Goal: Task Accomplishment & Management: Manage account settings

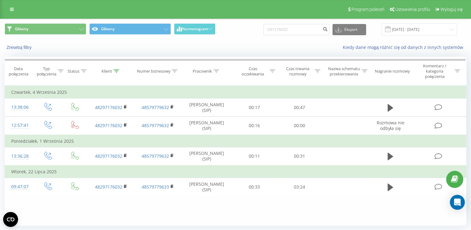
click at [6, 7] on div "Program poleceń Ustawienia profilu Wyloguj się" at bounding box center [235, 9] width 471 height 19
click at [14, 8] on link at bounding box center [11, 9] width 11 height 9
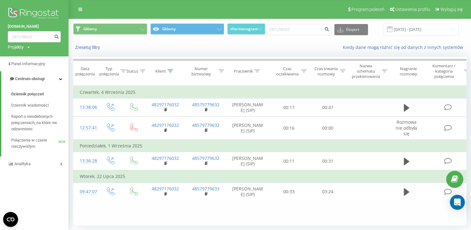
click at [43, 14] on img at bounding box center [34, 14] width 53 height 16
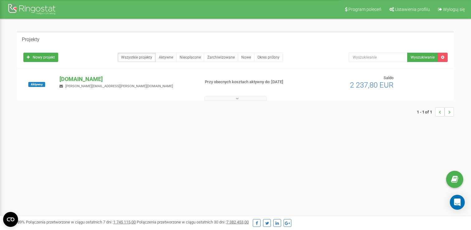
click at [86, 81] on p "[DOMAIN_NAME]" at bounding box center [126, 79] width 135 height 8
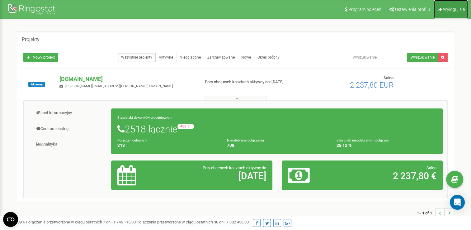
click at [457, 17] on link "Wyloguj się" at bounding box center [451, 9] width 34 height 19
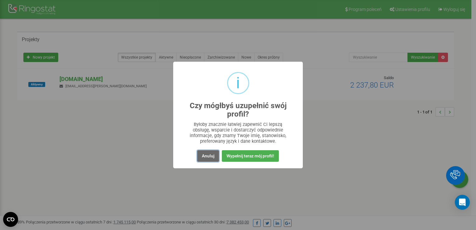
click at [207, 154] on button "Anuluj" at bounding box center [208, 156] width 22 height 12
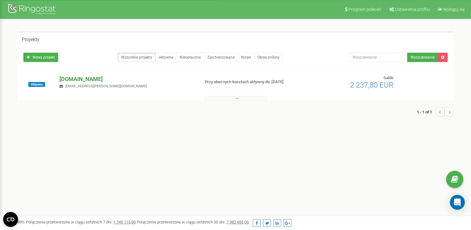
click at [81, 76] on p "[DOMAIN_NAME]" at bounding box center [126, 79] width 135 height 8
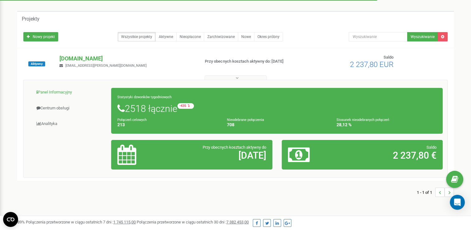
scroll to position [31, 0]
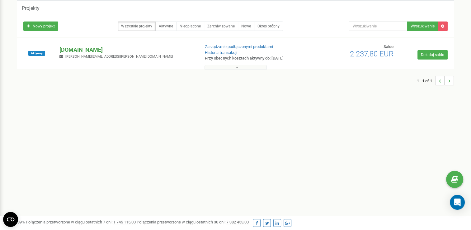
drag, startPoint x: 92, startPoint y: 49, endPoint x: 121, endPoint y: 50, distance: 29.0
click at [92, 49] on p "[DOMAIN_NAME]" at bounding box center [126, 50] width 135 height 8
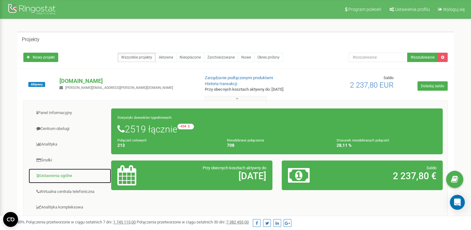
drag, startPoint x: 54, startPoint y: 176, endPoint x: 59, endPoint y: 174, distance: 5.3
click at [54, 175] on link "Ustawienia ogólne" at bounding box center [69, 175] width 83 height 15
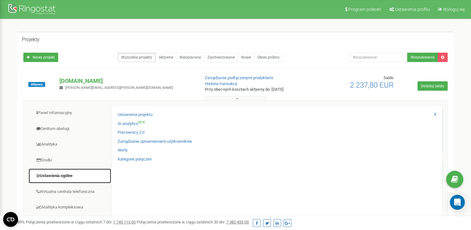
scroll to position [31, 0]
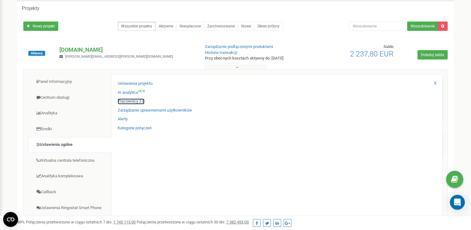
click at [135, 101] on link "Pracownicy 2.0" at bounding box center [131, 101] width 27 height 6
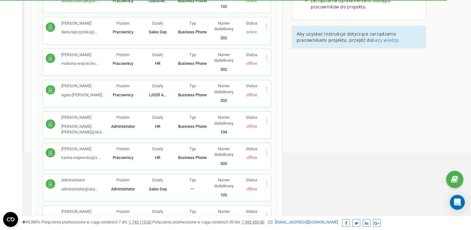
scroll to position [249, 0]
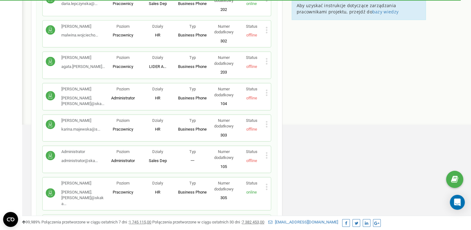
click at [268, 58] on icon at bounding box center [266, 61] width 2 height 7
click at [276, 69] on span "Edytuj" at bounding box center [281, 71] width 14 height 4
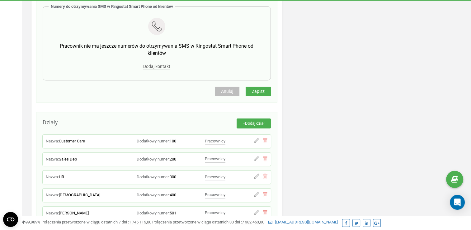
scroll to position [467, 0]
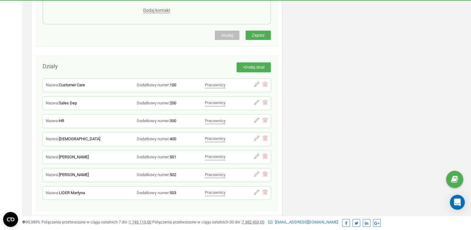
click at [226, 33] on span "Anuluj" at bounding box center [227, 35] width 12 height 5
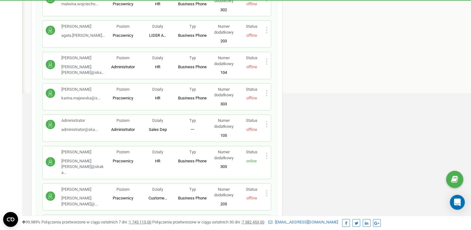
scroll to position [93, 0]
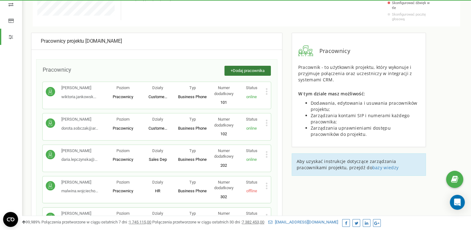
click at [239, 68] on button "+ Dodaj pracownika" at bounding box center [247, 71] width 46 height 10
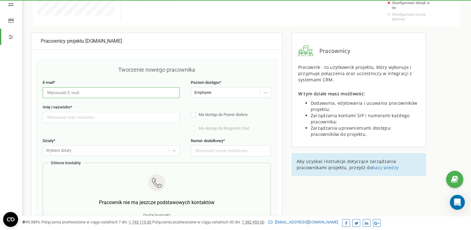
click at [85, 87] on input "email" at bounding box center [111, 92] width 137 height 11
click at [84, 87] on input "natalia.dlugosz" at bounding box center [111, 92] width 137 height 11
type input "natalia.dlugosz@skakanka.dance"
drag, startPoint x: 78, startPoint y: 106, endPoint x: 78, endPoint y: 110, distance: 3.8
click at [78, 110] on div "Imię i nazwisko *" at bounding box center [111, 113] width 137 height 18
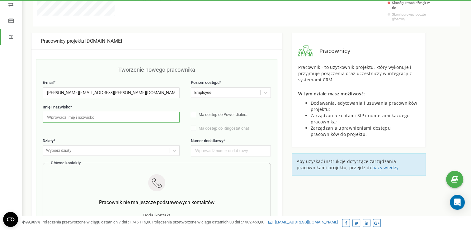
click at [79, 112] on input "text" at bounding box center [111, 117] width 137 height 11
type input "Natalia Długosz"
click at [77, 147] on div "Wybierz działy" at bounding box center [106, 151] width 126 height 10
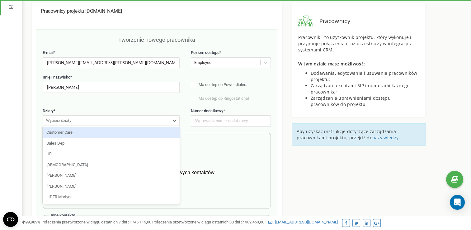
scroll to position [124, 0]
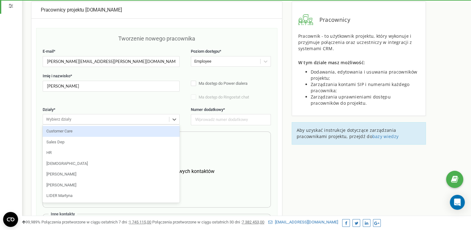
click at [74, 127] on div "Customer Care" at bounding box center [111, 131] width 137 height 11
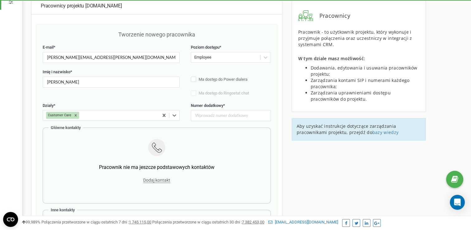
scroll to position [156, 0]
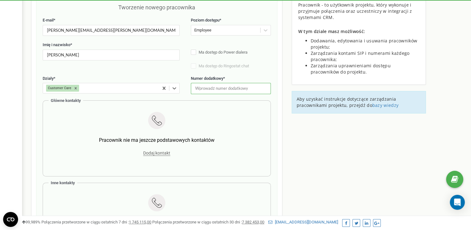
click at [234, 87] on input "text" at bounding box center [231, 88] width 80 height 11
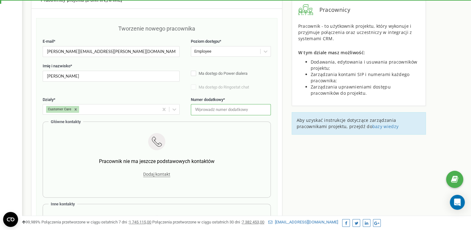
scroll to position [124, 0]
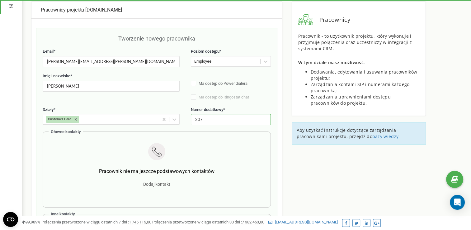
type input "207"
click at [229, 121] on div "Działy * Customer Care Numer dodatkowy * 207" at bounding box center [157, 119] width 228 height 25
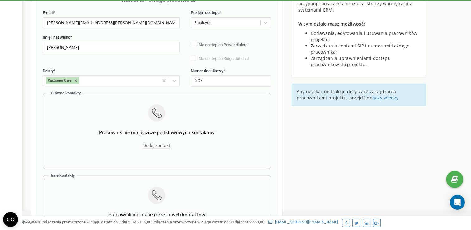
scroll to position [187, 0]
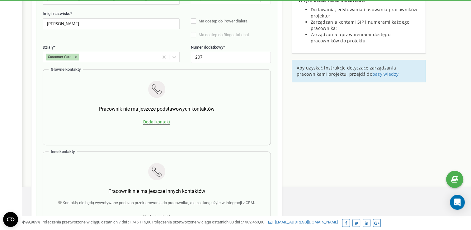
click at [167, 119] on span "Dodaj kontakt" at bounding box center [156, 121] width 27 height 5
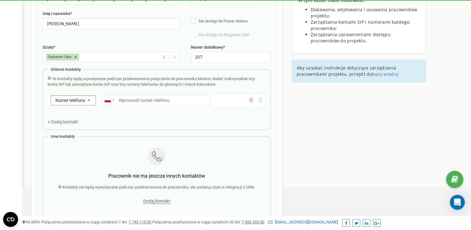
click at [87, 96] on icon at bounding box center [88, 101] width 11 height 10
click at [78, 114] on div "SIP" at bounding box center [73, 118] width 45 height 9
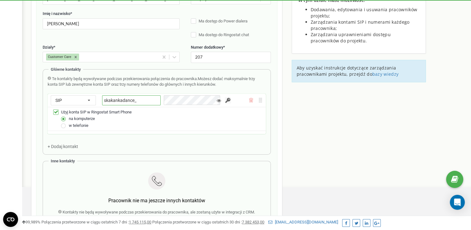
click at [138, 95] on input "skakankadance_" at bounding box center [131, 100] width 59 height 10
click at [225, 97] on input "button" at bounding box center [228, 100] width 6 height 6
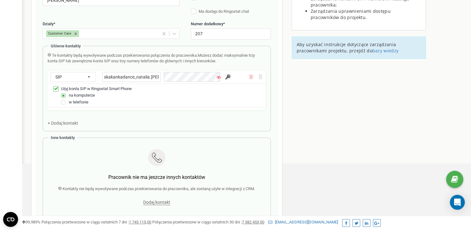
scroll to position [187, 0]
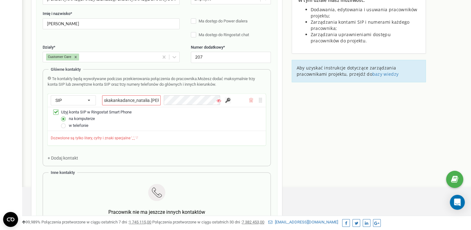
click at [149, 95] on input "skakankadance_natalia.dlugosz" at bounding box center [131, 100] width 59 height 10
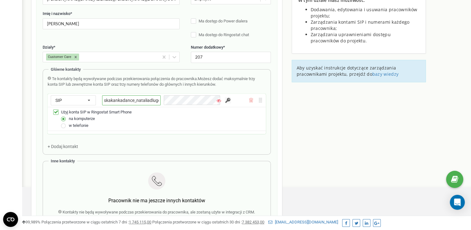
type input "skakankadance_natalia_dlugosz"
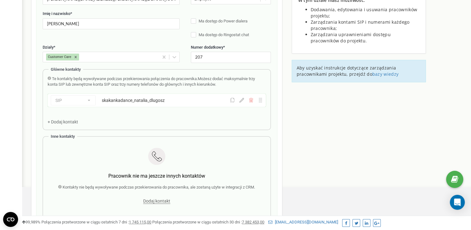
click at [240, 98] on icon at bounding box center [241, 100] width 5 height 5
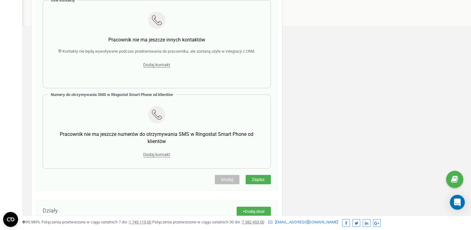
scroll to position [405, 0]
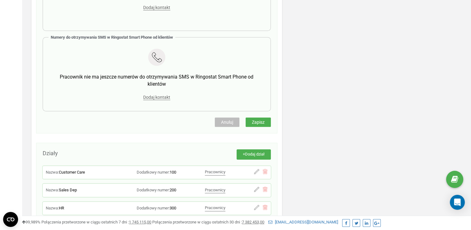
click at [258, 120] on button "Zapisz" at bounding box center [258, 121] width 25 height 9
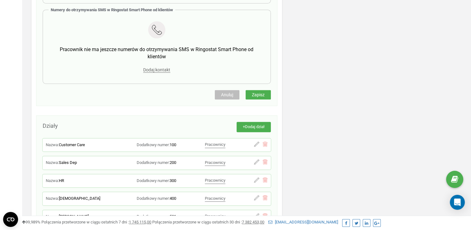
scroll to position [436, 0]
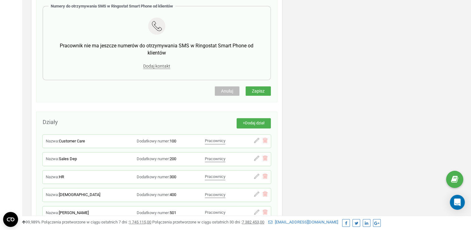
click at [264, 89] on button "Zapisz" at bounding box center [258, 90] width 25 height 9
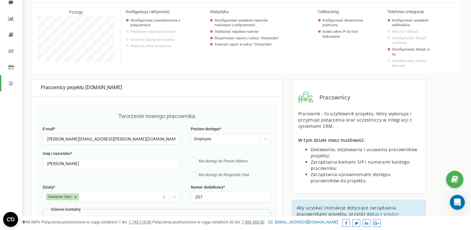
scroll to position [62, 0]
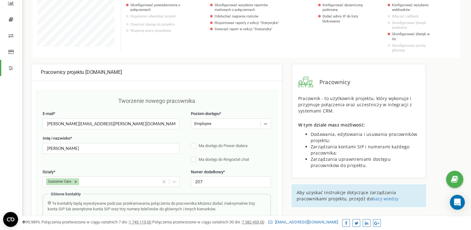
click at [264, 123] on icon at bounding box center [266, 124] width 4 height 2
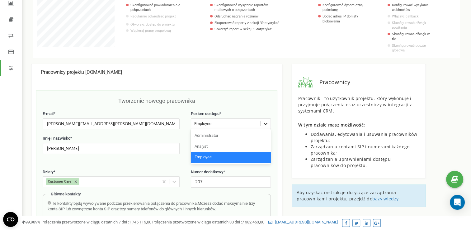
click at [264, 123] on icon at bounding box center [266, 124] width 4 height 2
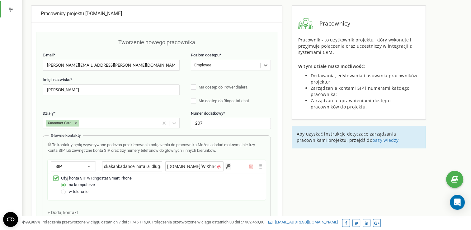
scroll to position [124, 0]
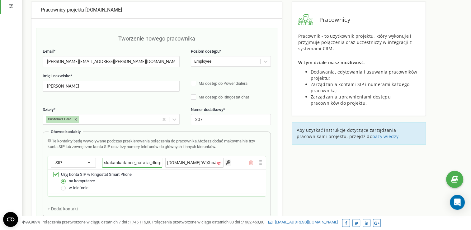
click at [145, 157] on input "skakankadance_natalia_dlugosz" at bounding box center [132, 162] width 60 height 10
drag, startPoint x: 149, startPoint y: 157, endPoint x: 184, endPoint y: 158, distance: 35.2
click at [184, 158] on div "skakankadance_natalia_dlugosz w-g.cn"W|Xhn4{]P" at bounding box center [162, 162] width 121 height 10
type input "skakankadance_natalia"
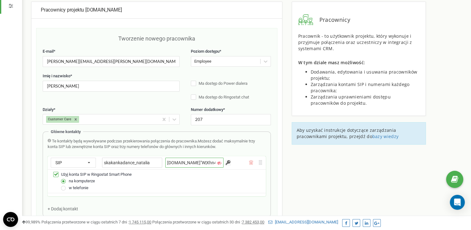
scroll to position [0, 0]
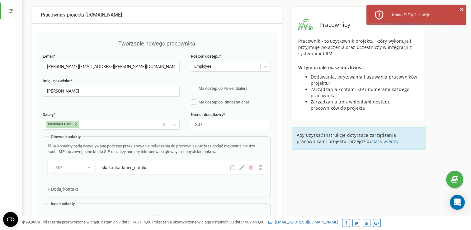
scroll to position [156, 0]
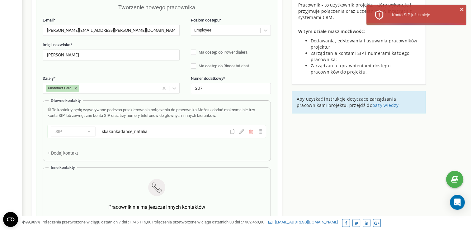
click at [166, 129] on div "skakankadance_natalia" at bounding box center [155, 131] width 107 height 6
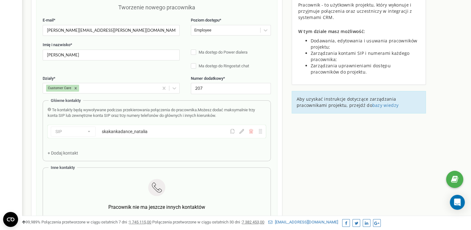
click at [240, 129] on icon at bounding box center [241, 131] width 5 height 5
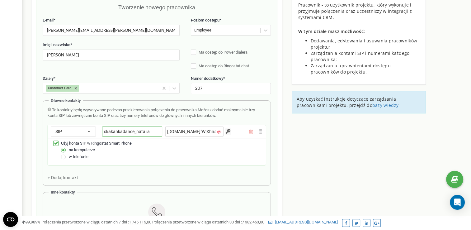
click at [152, 129] on input "skakankadance_natalia" at bounding box center [132, 131] width 60 height 10
type input "skakankadance_nataliad"
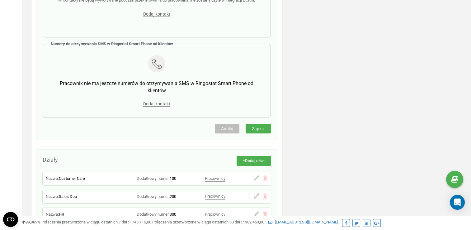
click at [258, 126] on span "Zapisz" at bounding box center [258, 128] width 13 height 5
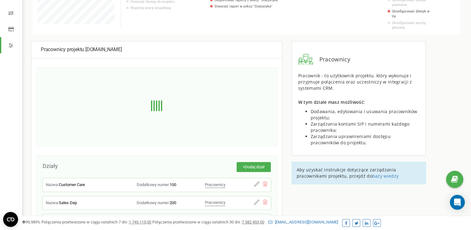
scroll to position [93, 0]
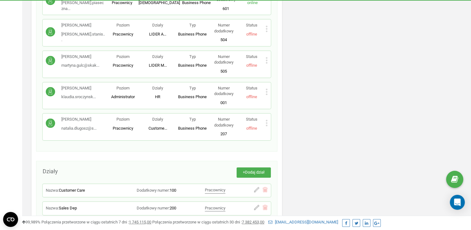
scroll to position [529, 0]
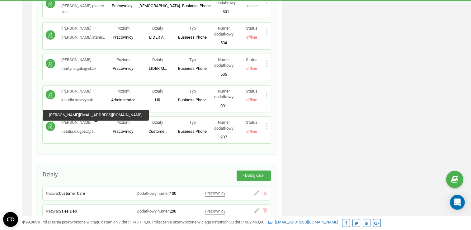
click at [88, 129] on span "natalia.dlugosz@s..." at bounding box center [78, 131] width 35 height 5
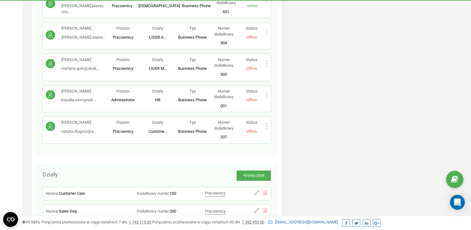
click at [265, 120] on p "Status" at bounding box center [251, 123] width 28 height 6
click at [266, 123] on icon at bounding box center [266, 126] width 2 height 7
click at [286, 134] on span "Edytuj" at bounding box center [281, 136] width 14 height 4
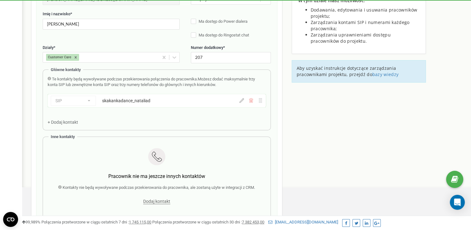
scroll to position [187, 0]
click at [163, 97] on div "skakankadance_nataliad" at bounding box center [156, 100] width 108 height 6
click at [240, 98] on icon at bounding box center [241, 100] width 5 height 5
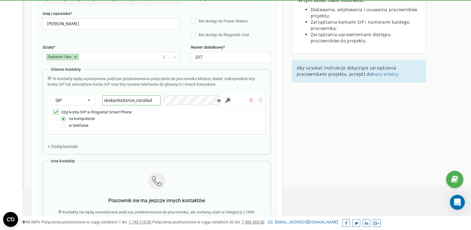
click at [152, 96] on input "skakankadance_nataliad" at bounding box center [131, 100] width 59 height 10
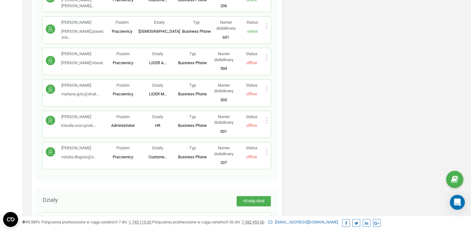
scroll to position [551, 0]
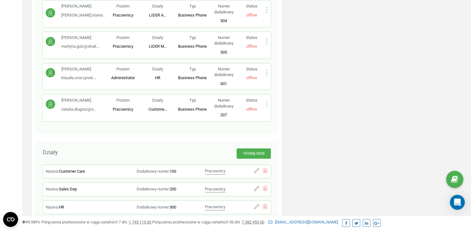
click at [265, 101] on icon at bounding box center [266, 104] width 2 height 7
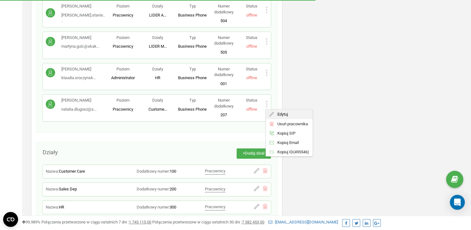
click at [289, 109] on div "Edytuj" at bounding box center [289, 114] width 47 height 10
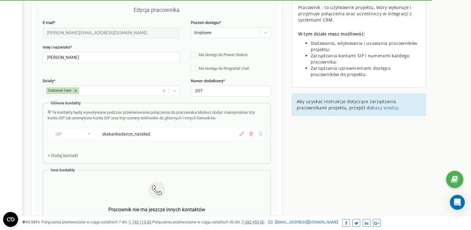
scroll to position [187, 0]
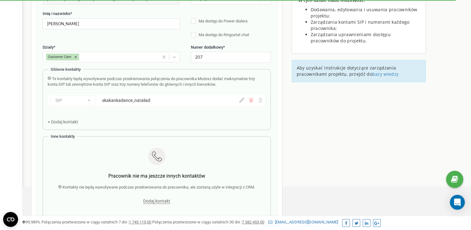
click at [242, 98] on icon at bounding box center [241, 100] width 5 height 5
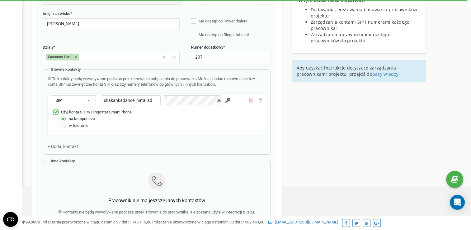
click at [217, 98] on icon at bounding box center [219, 100] width 4 height 4
click at [216, 97] on button at bounding box center [219, 100] width 6 height 6
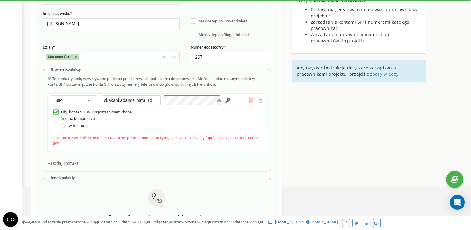
click at [241, 125] on div "Użyj konta SIP w Ringostat Smart Phone na komputerze w telefonie" at bounding box center [157, 119] width 218 height 24
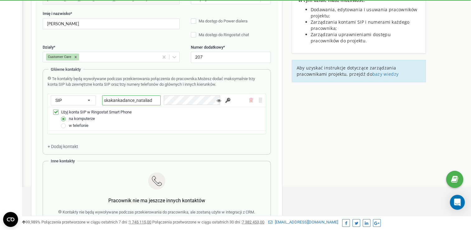
click at [154, 98] on input "skakankadance_nataliad" at bounding box center [131, 100] width 59 height 10
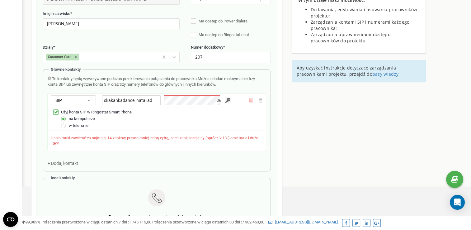
click at [190, 122] on div "w telefonie" at bounding box center [161, 125] width 204 height 7
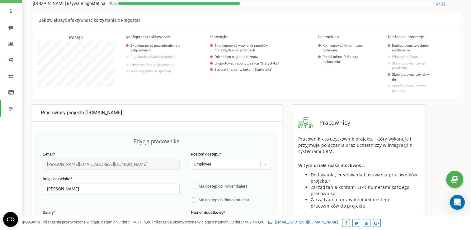
scroll to position [0, 0]
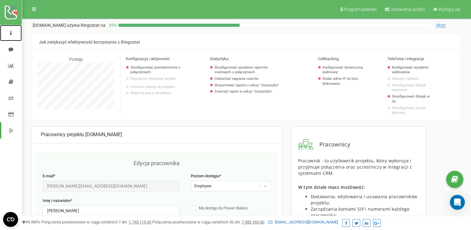
click at [11, 33] on icon at bounding box center [11, 33] width 2 height 5
